Goal: Task Accomplishment & Management: Complete application form

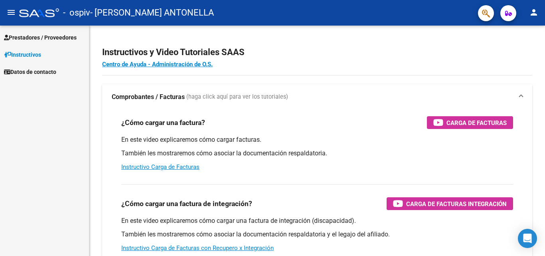
click at [58, 36] on span "Prestadores / Proveedores" at bounding box center [40, 37] width 73 height 9
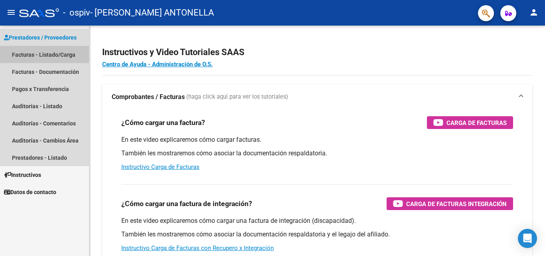
click at [58, 55] on link "Facturas - Listado/Carga" at bounding box center [44, 54] width 89 height 17
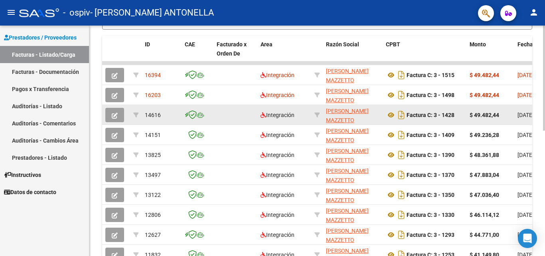
scroll to position [199, 0]
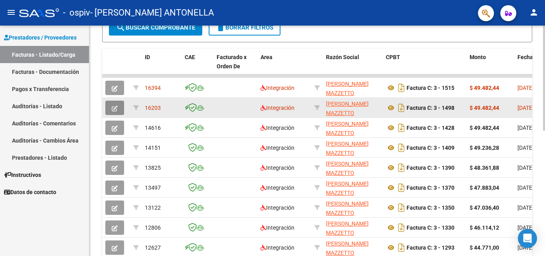
click at [115, 108] on icon "button" at bounding box center [115, 108] width 6 height 6
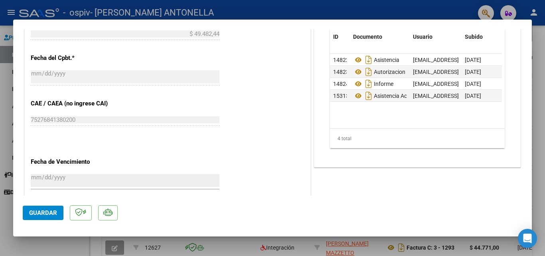
scroll to position [399, 0]
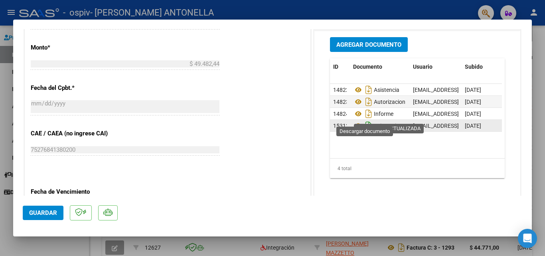
click at [364, 119] on icon "Descargar documento" at bounding box center [368, 125] width 10 height 13
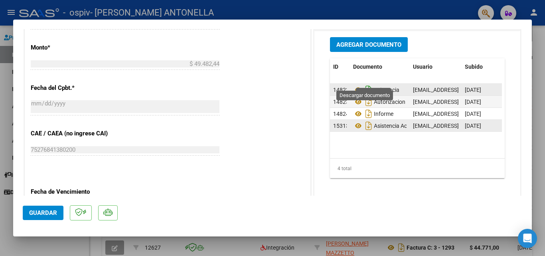
click at [367, 83] on icon "Descargar documento" at bounding box center [368, 89] width 10 height 13
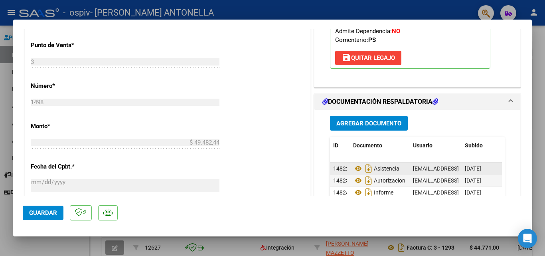
scroll to position [319, 0]
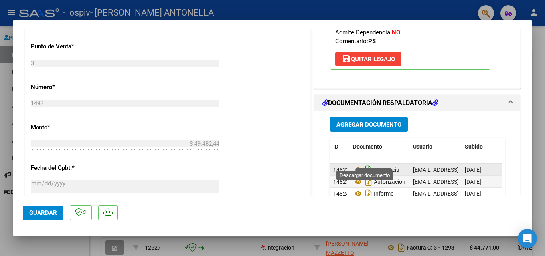
click at [366, 163] on icon "Descargar documento" at bounding box center [368, 169] width 10 height 13
click at [374, 121] on span "Agregar Documento" at bounding box center [368, 124] width 65 height 7
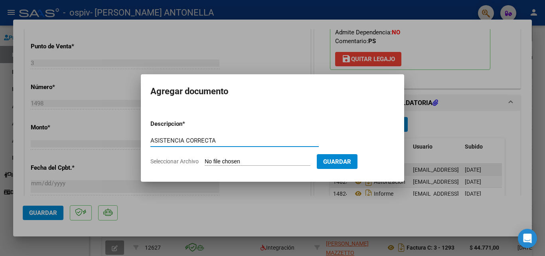
type input "ASISTENCIA CORRECTA"
click at [238, 162] on input "Seleccionar Archivo" at bounding box center [258, 162] width 106 height 8
type input "C:\fakepath\ASISTENCIA.pdf"
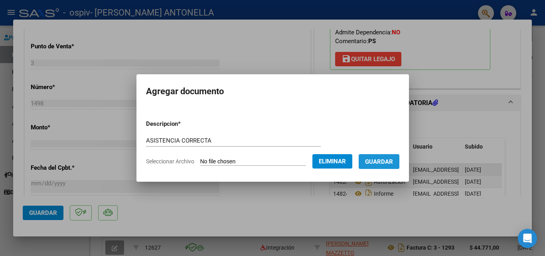
click at [383, 159] on span "Guardar" at bounding box center [379, 161] width 28 height 7
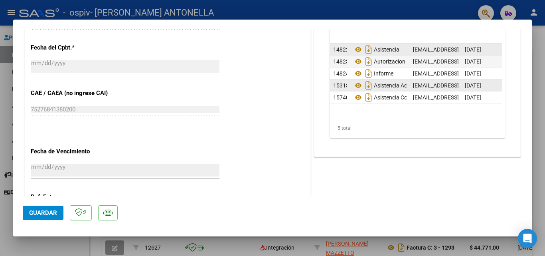
scroll to position [518, 0]
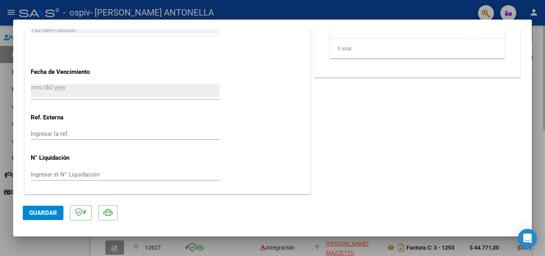
click at [538, 150] on div at bounding box center [272, 128] width 545 height 256
type input "$ 0,00"
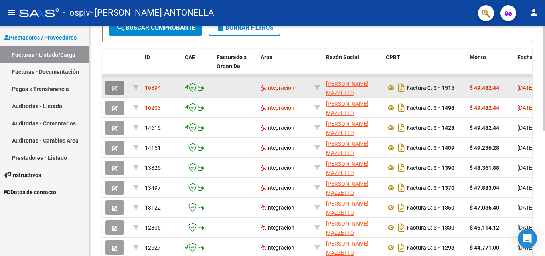
click at [116, 87] on icon "button" at bounding box center [115, 88] width 6 height 6
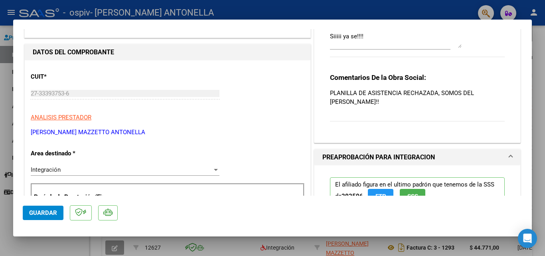
scroll to position [0, 0]
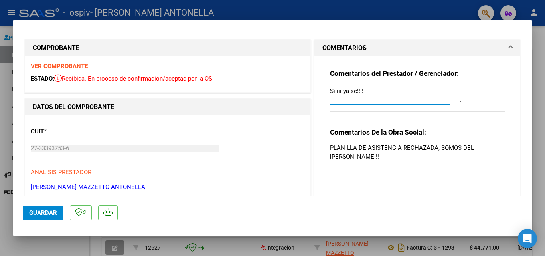
drag, startPoint x: 340, startPoint y: 92, endPoint x: 322, endPoint y: 87, distance: 18.7
click at [324, 90] on div "Comentarios del Prestador / Gerenciador: Siiiii ya se!!!! Comentarios De la Obr…" at bounding box center [417, 123] width 187 height 135
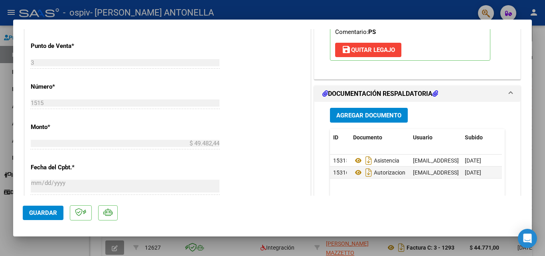
scroll to position [359, 0]
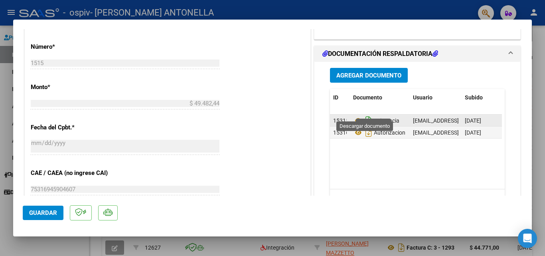
click at [364, 114] on icon "Descargar documento" at bounding box center [368, 120] width 10 height 13
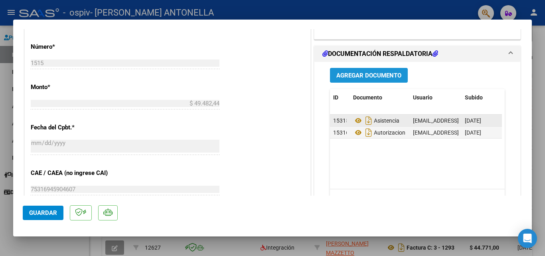
click at [376, 72] on span "Agregar Documento" at bounding box center [368, 75] width 65 height 7
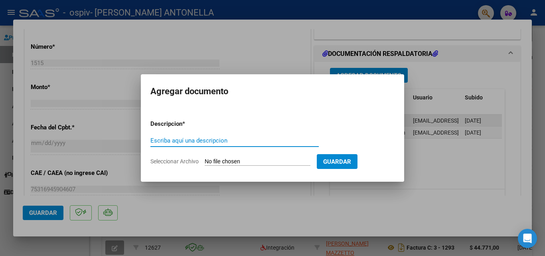
click at [241, 138] on input "Escriba aquí una descripcion" at bounding box center [234, 140] width 168 height 7
type input "ASISTENCIA CORRECTA"
click at [251, 163] on input "Seleccionar Archivo" at bounding box center [258, 162] width 106 height 8
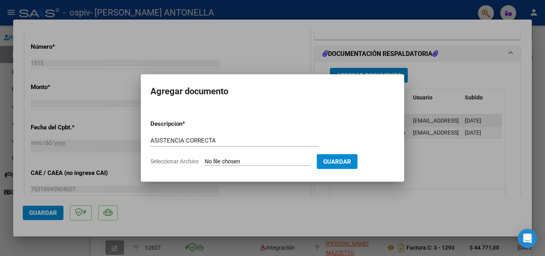
type input "C:\fakepath\ASISTENCIA.pdf"
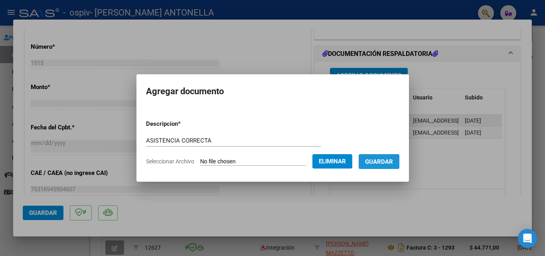
click at [389, 161] on span "Guardar" at bounding box center [379, 161] width 28 height 7
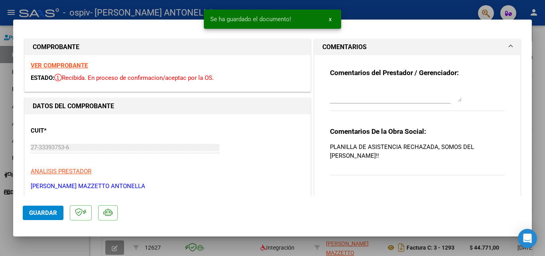
scroll to position [0, 0]
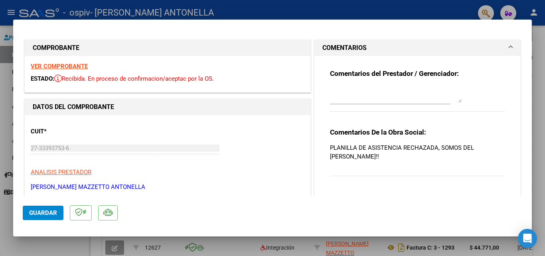
click at [537, 149] on div at bounding box center [272, 128] width 545 height 256
type input "$ 0,00"
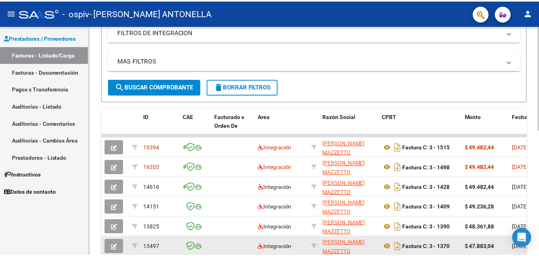
scroll to position [160, 0]
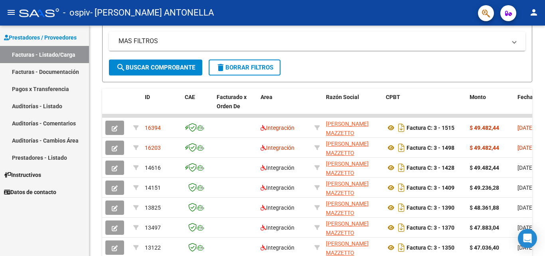
click at [534, 14] on mat-icon "person" at bounding box center [534, 13] width 10 height 10
click at [529, 53] on button "exit_to_app Salir" at bounding box center [517, 52] width 49 height 19
